Goal: Task Accomplishment & Management: Manage account settings

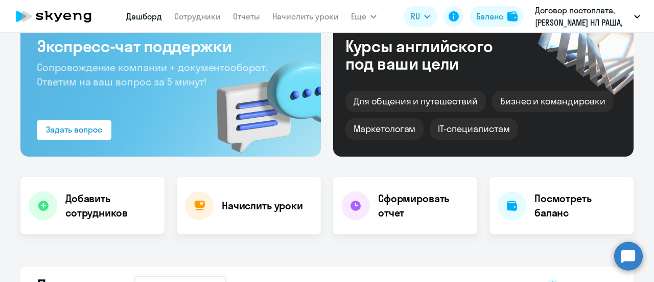
scroll to position [51, 0]
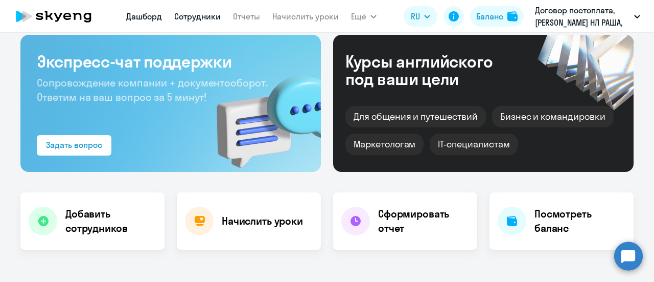
click at [202, 14] on link "Сотрудники" at bounding box center [197, 16] width 47 height 10
select select "30"
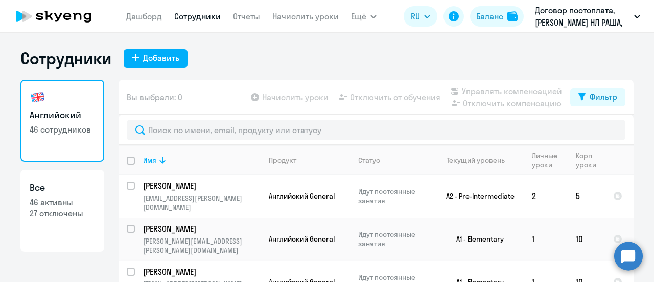
scroll to position [920, 0]
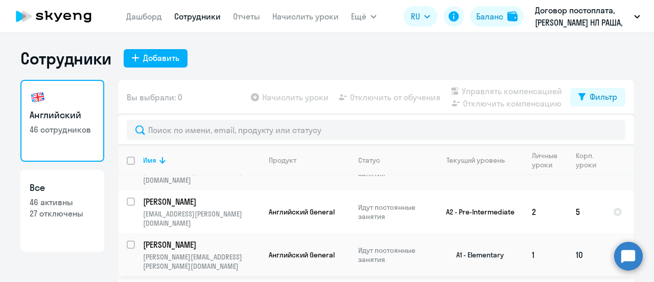
click at [127, 240] on input "select row 40644905" at bounding box center [137, 250] width 20 height 20
checkbox input "true"
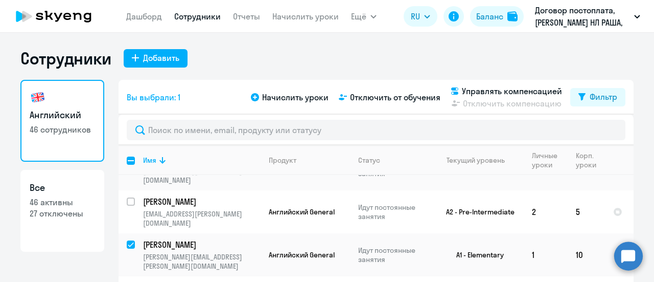
checkbox input "true"
click at [376, 100] on span "Отключить от обучения" at bounding box center [395, 97] width 90 height 12
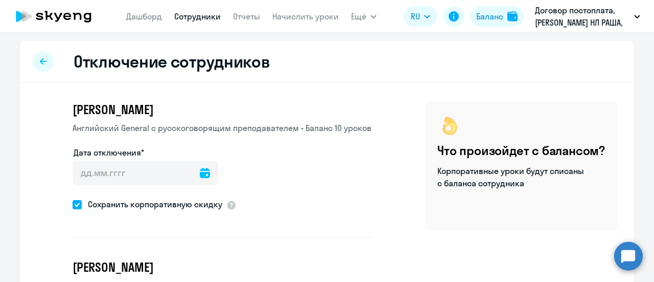
click at [200, 178] on div at bounding box center [205, 172] width 10 height 25
click at [200, 171] on icon at bounding box center [205, 173] width 10 height 10
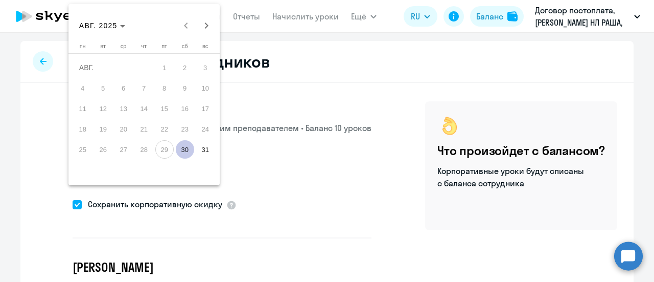
click at [190, 150] on span "30" at bounding box center [185, 149] width 18 height 18
type input "[DATE]"
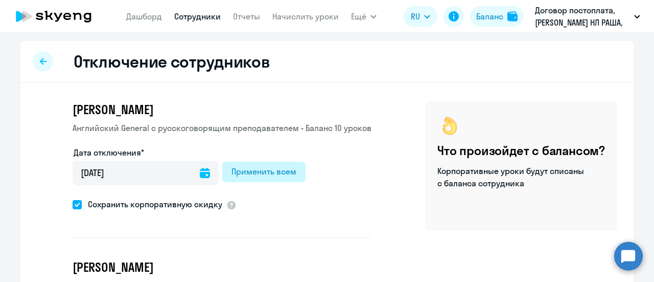
click at [247, 171] on div "Применить всем" at bounding box center [263, 171] width 65 height 12
type input "[DATE]"
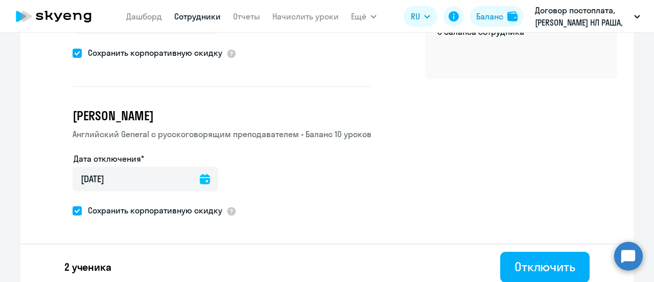
scroll to position [153, 0]
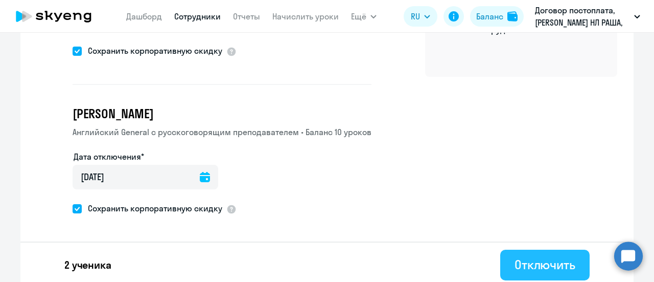
click at [531, 269] on div "Отключить" at bounding box center [545, 264] width 61 height 16
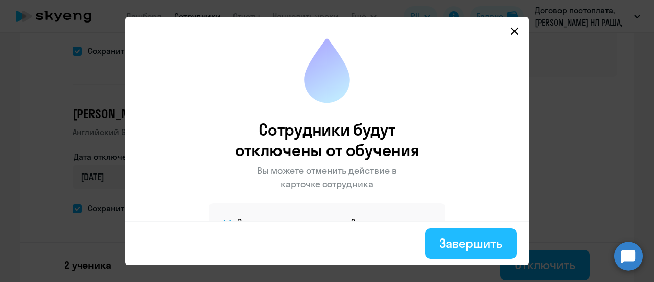
click at [467, 245] on div "Завершить" at bounding box center [470, 243] width 63 height 16
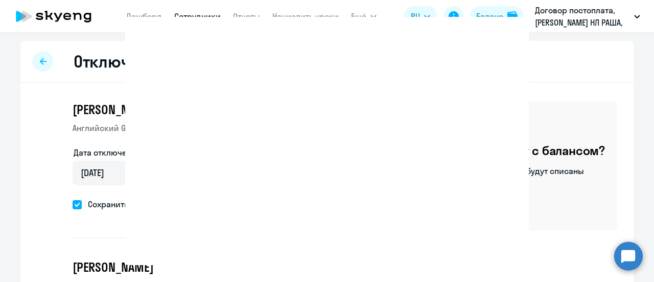
select select "30"
